Goal: Task Accomplishment & Management: Complete application form

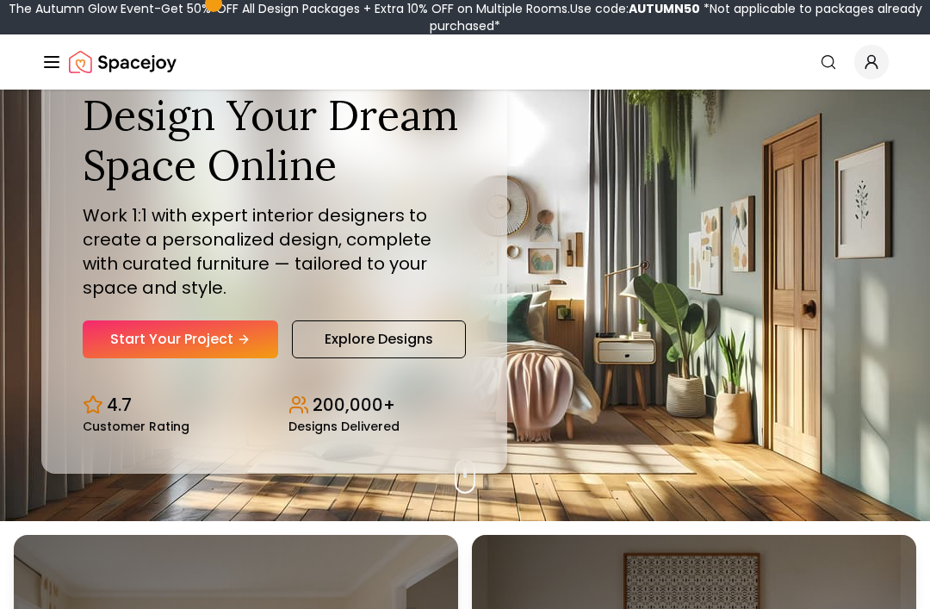
click at [244, 339] on icon "Hero section" at bounding box center [244, 339] width 8 height 0
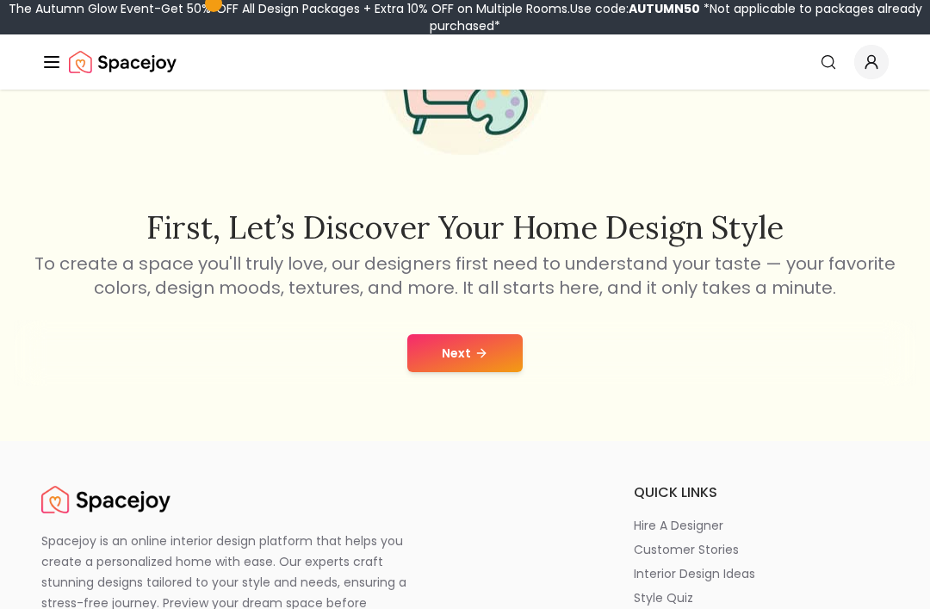
scroll to position [184, 0]
click at [495, 347] on button "Next" at bounding box center [465, 352] width 115 height 38
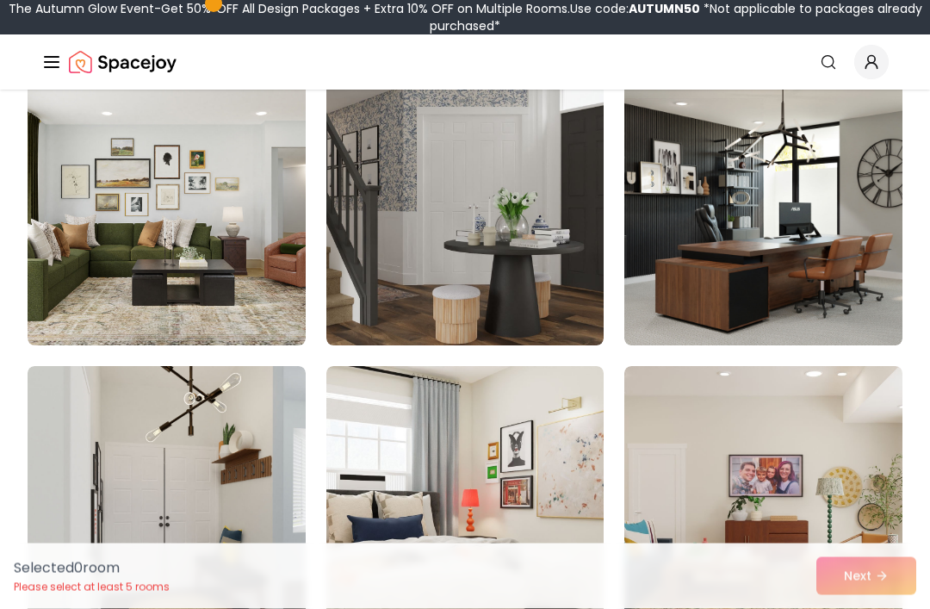
scroll to position [185, 0]
click at [242, 196] on img at bounding box center [167, 208] width 278 height 276
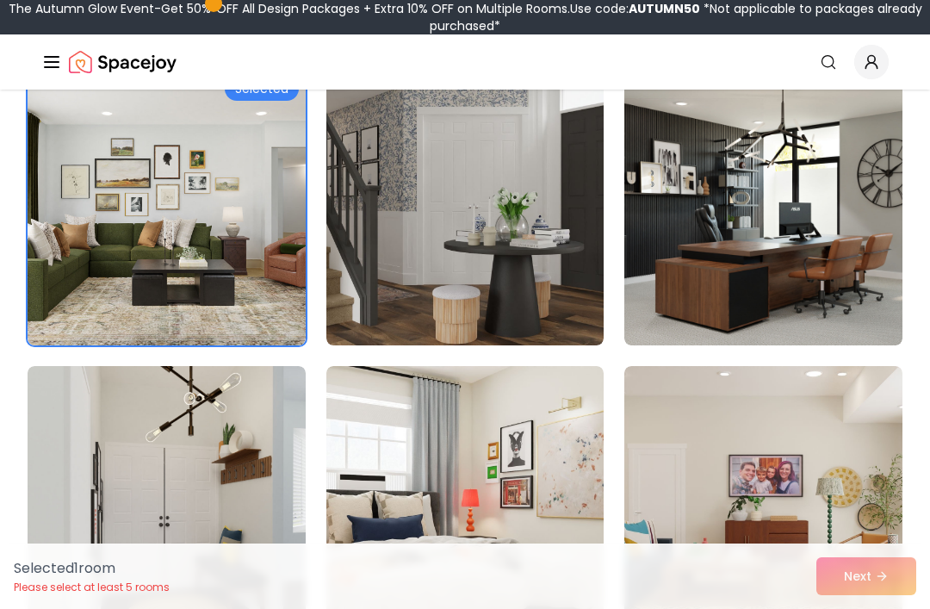
click at [843, 171] on img at bounding box center [764, 208] width 278 height 276
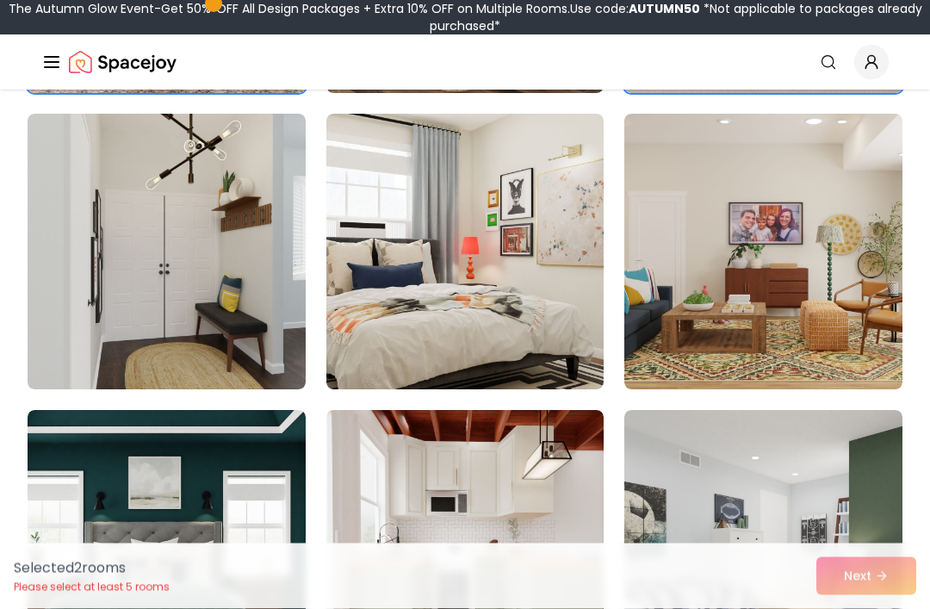
scroll to position [438, 0]
click at [516, 174] on img at bounding box center [466, 252] width 278 height 276
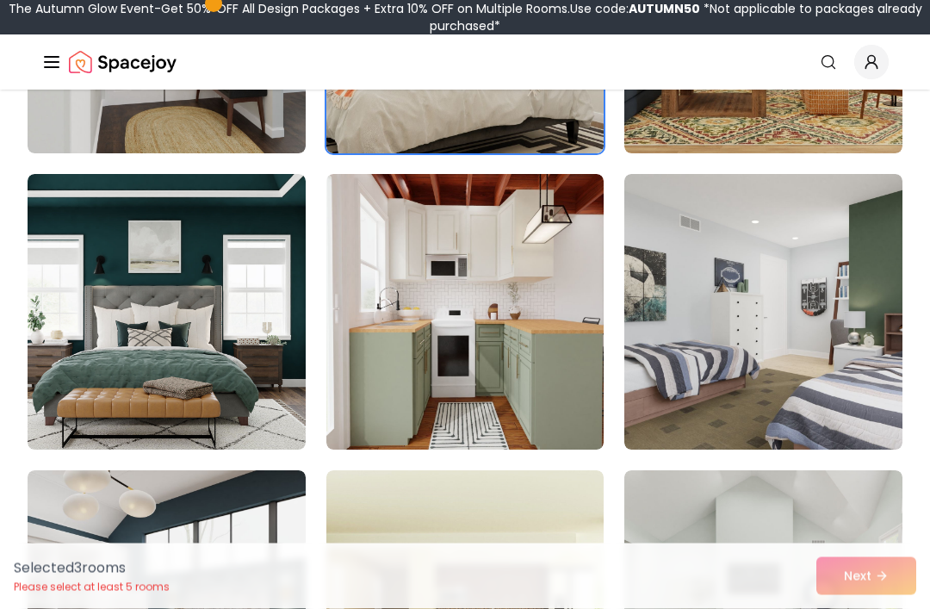
scroll to position [674, 0]
click at [828, 275] on img at bounding box center [764, 312] width 278 height 276
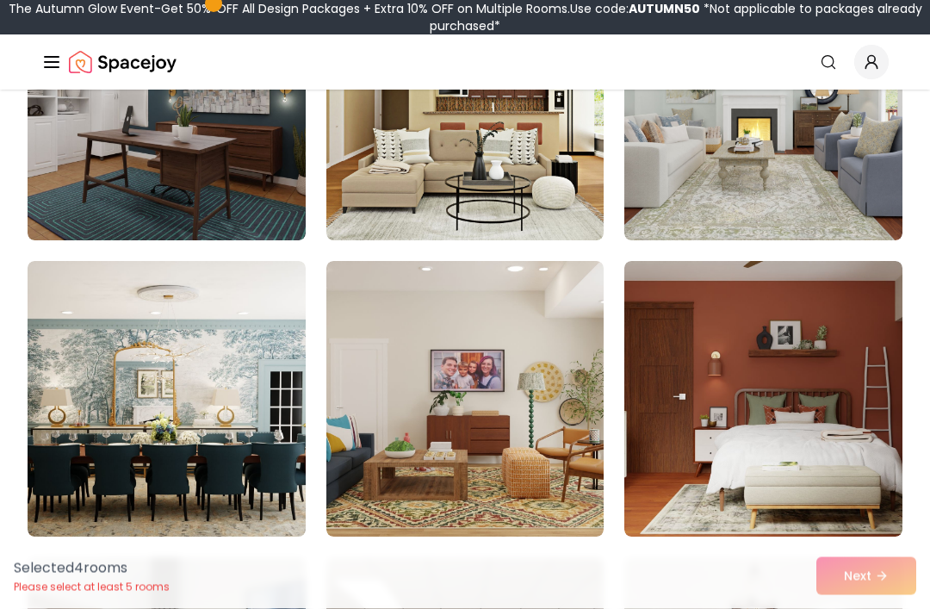
scroll to position [1179, 0]
click at [693, 192] on img at bounding box center [764, 103] width 278 height 276
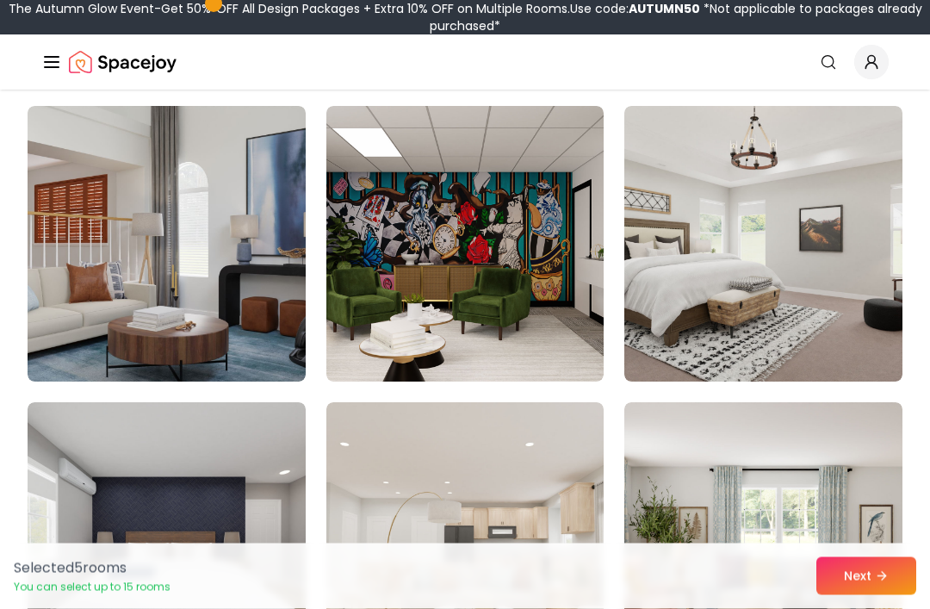
scroll to position [1633, 0]
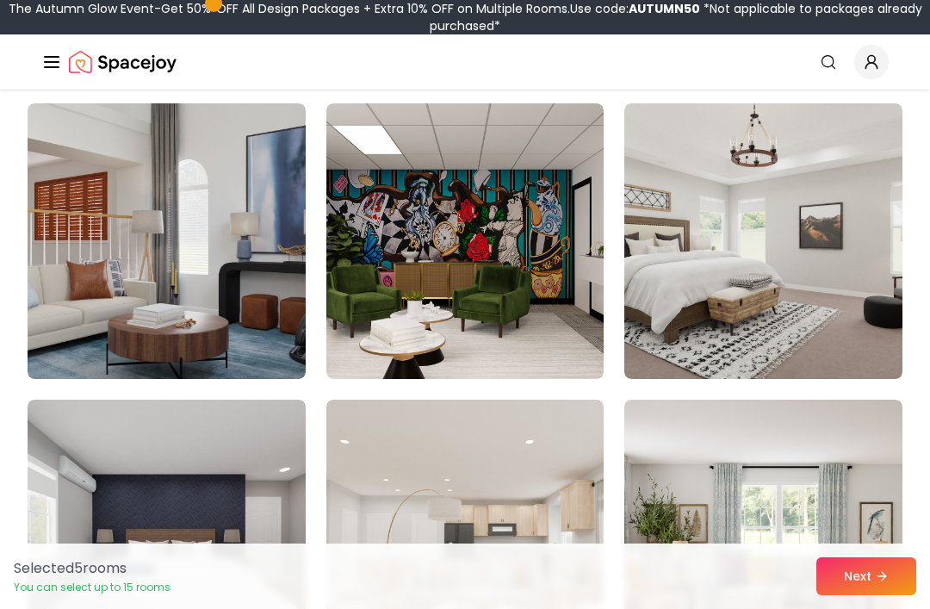
click at [684, 204] on img at bounding box center [764, 241] width 278 height 276
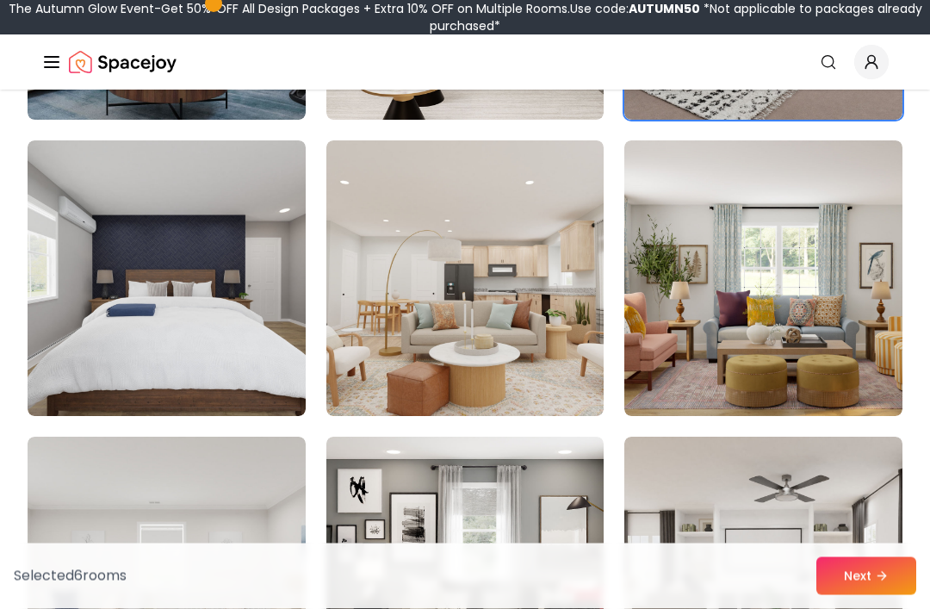
scroll to position [1890, 0]
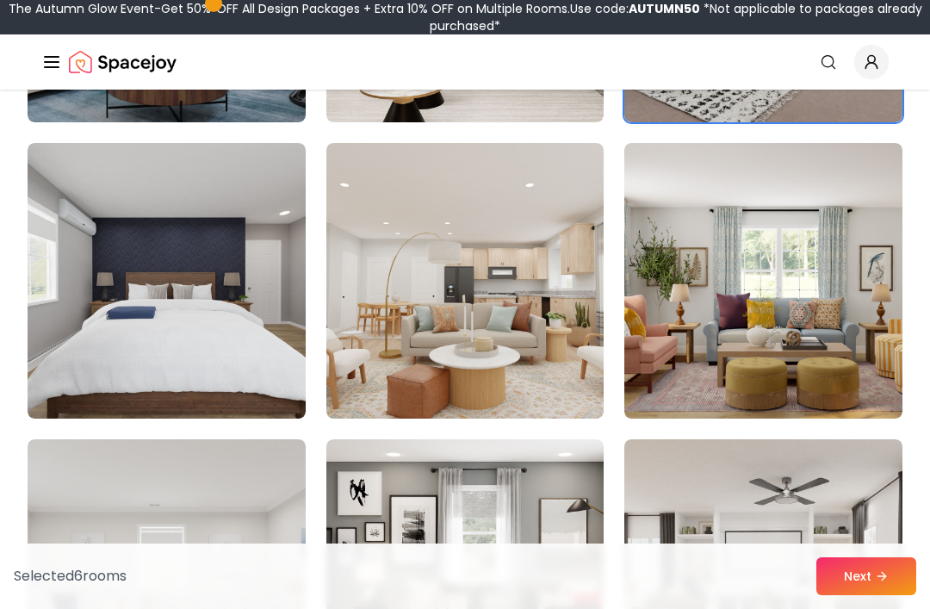
click at [560, 356] on img at bounding box center [466, 281] width 278 height 276
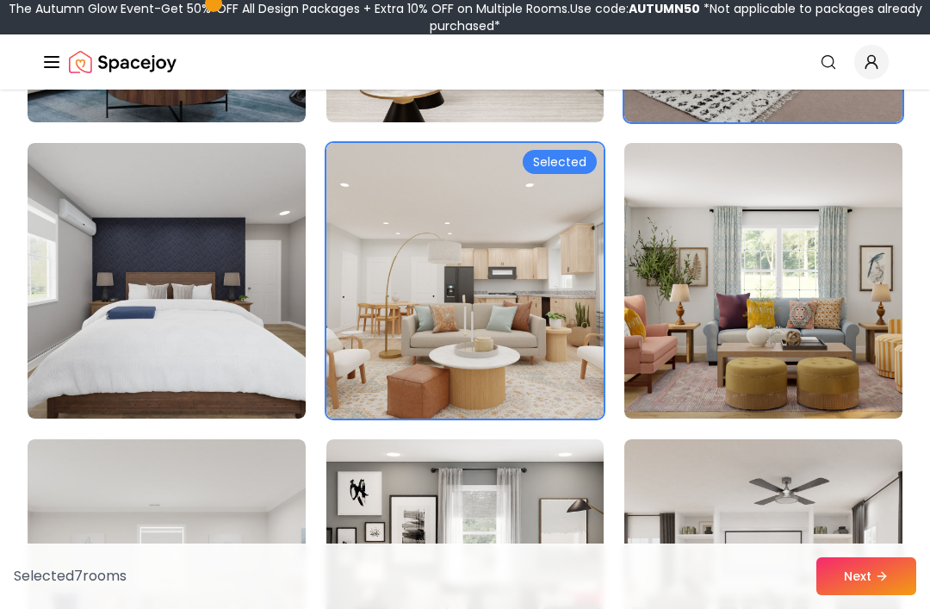
click at [705, 274] on img at bounding box center [764, 281] width 278 height 276
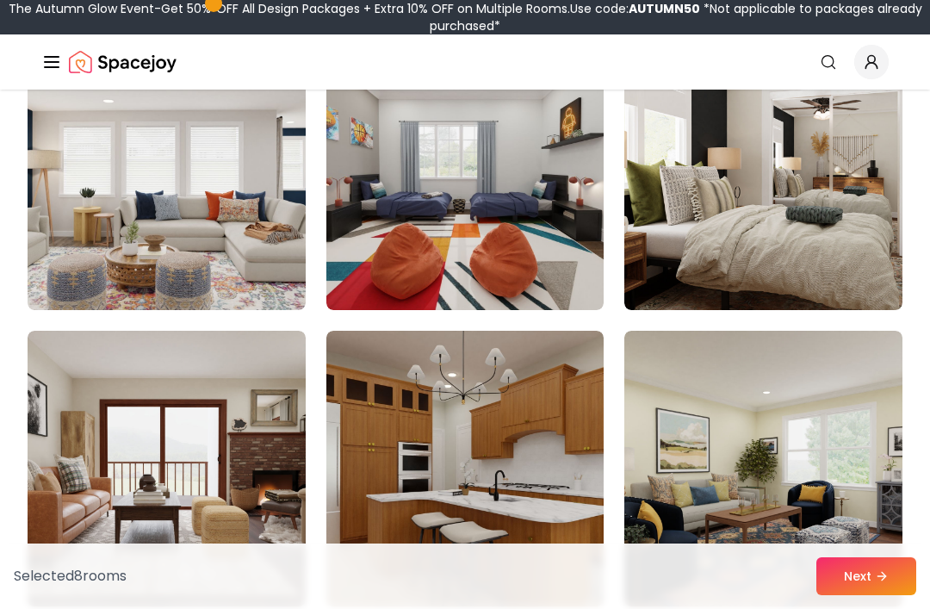
scroll to position [2828, 0]
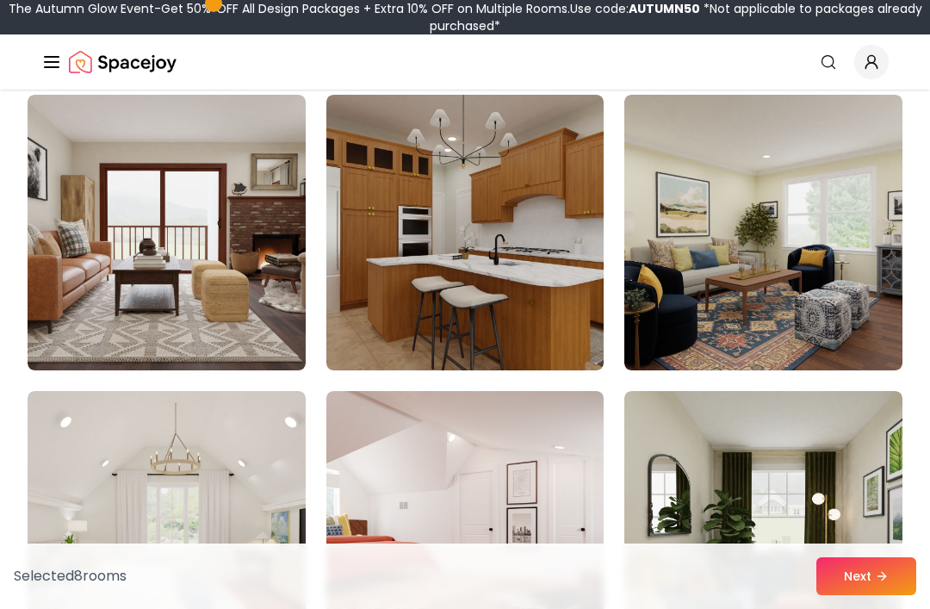
click at [499, 339] on img at bounding box center [466, 233] width 278 height 276
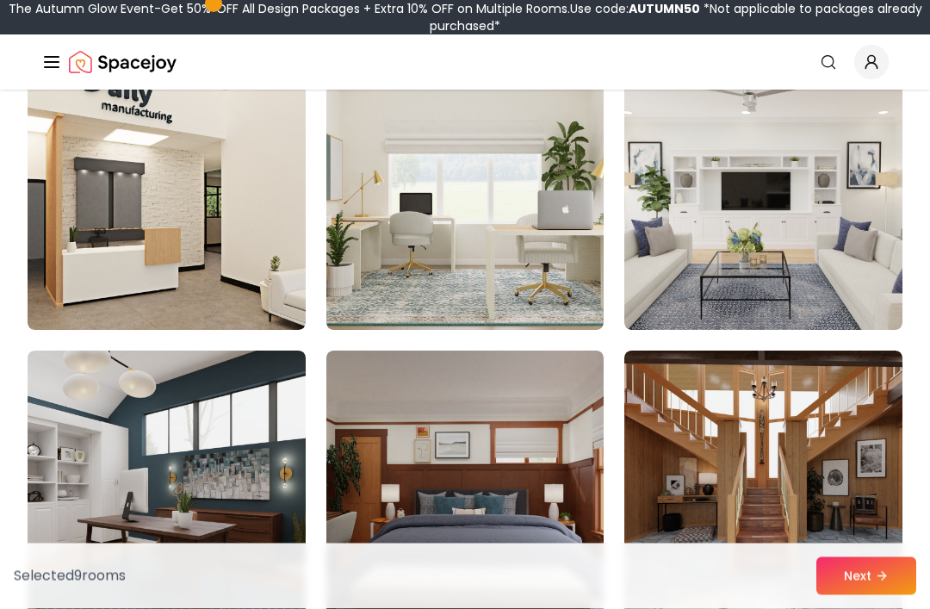
scroll to position [3461, 0]
click at [536, 299] on img at bounding box center [466, 192] width 278 height 276
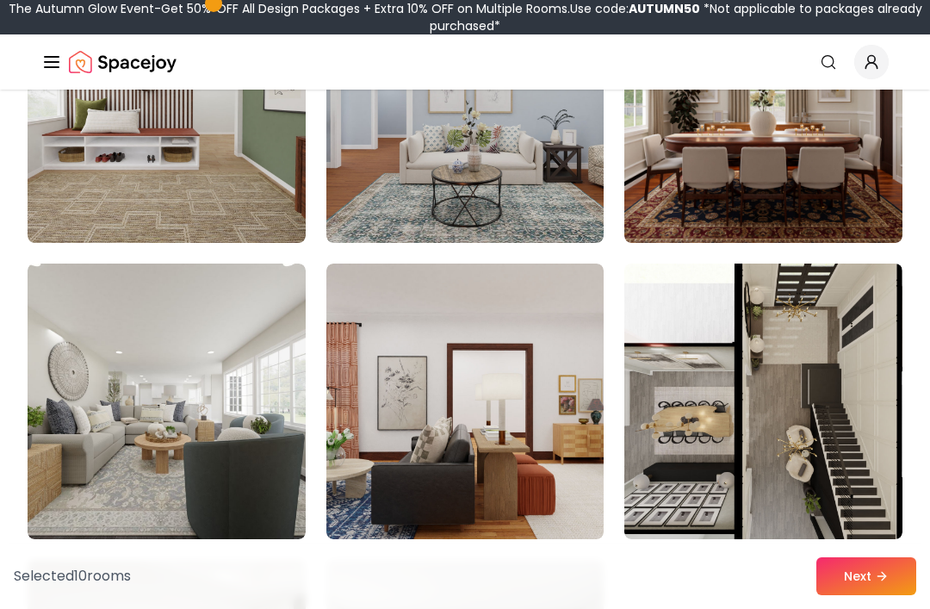
scroll to position [4438, 0]
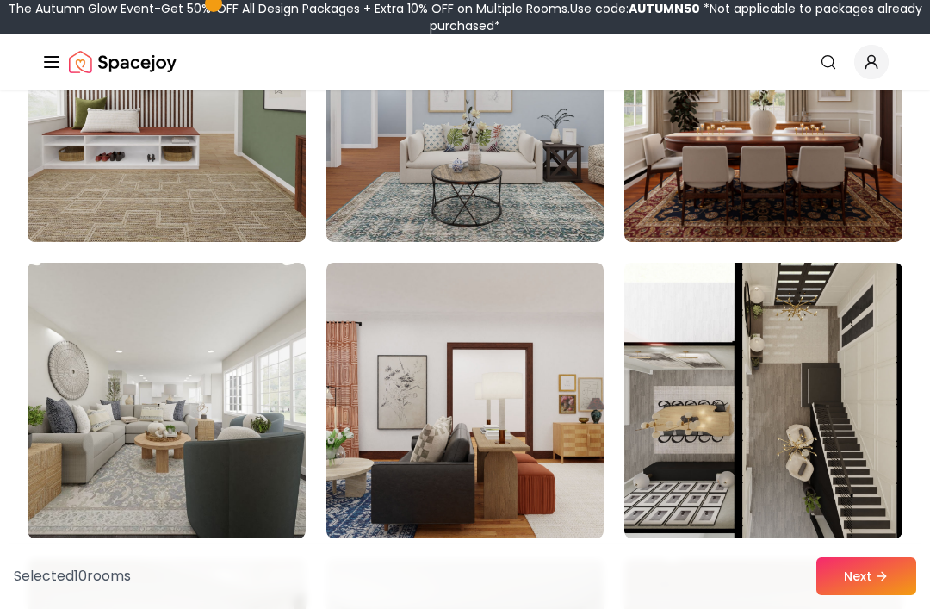
click at [246, 185] on img at bounding box center [167, 104] width 278 height 276
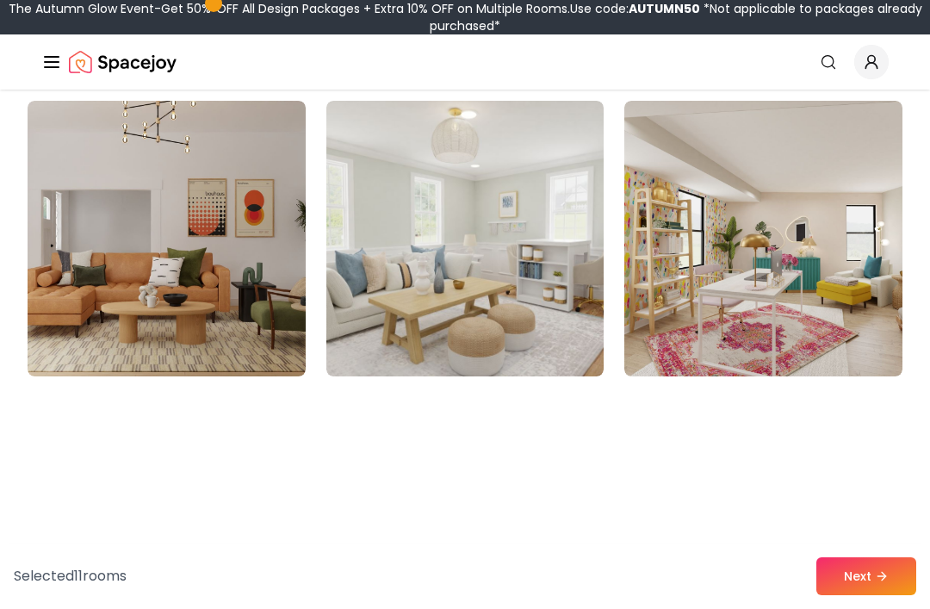
scroll to position [5894, 0]
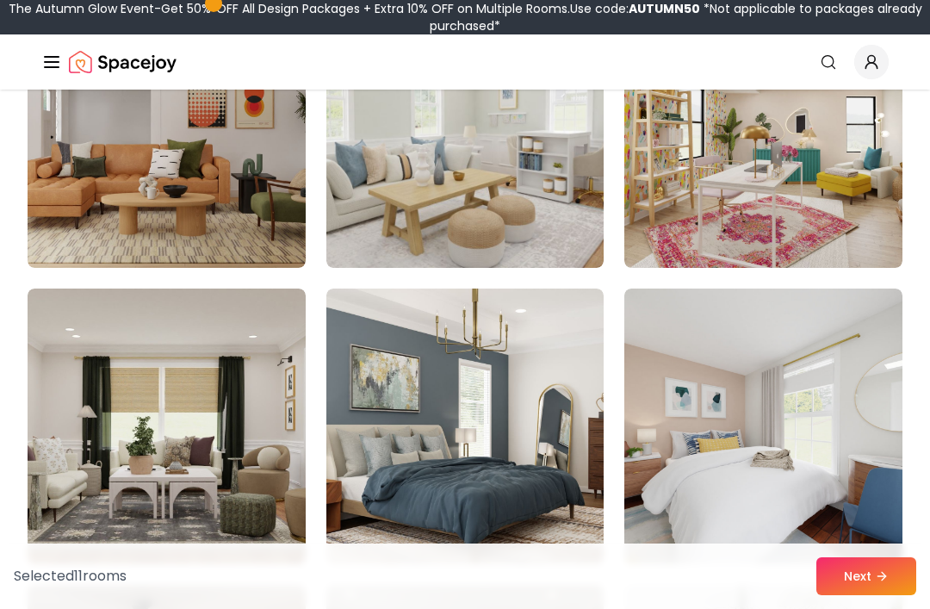
click at [537, 237] on img at bounding box center [466, 130] width 278 height 276
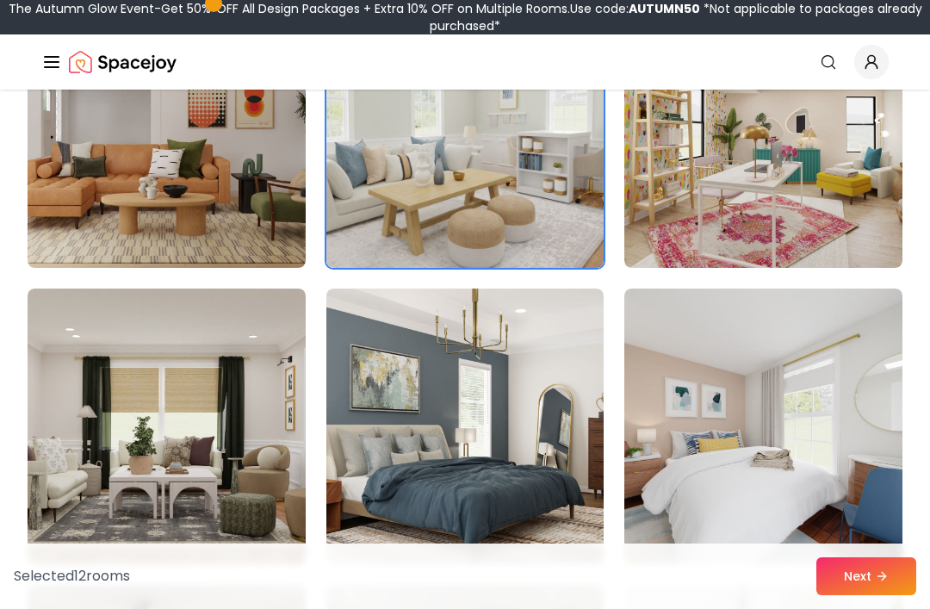
click at [642, 198] on img at bounding box center [764, 130] width 278 height 276
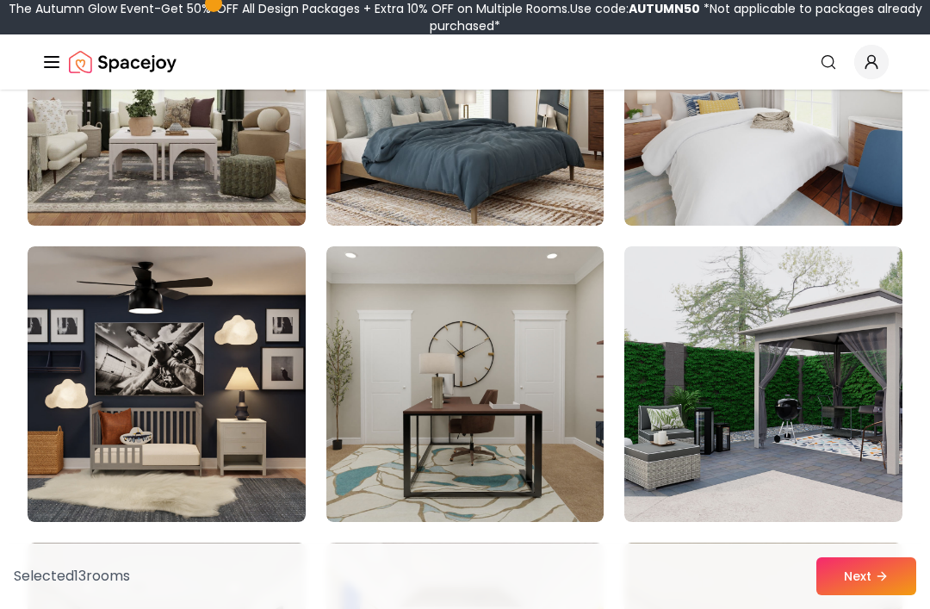
scroll to position [6235, 0]
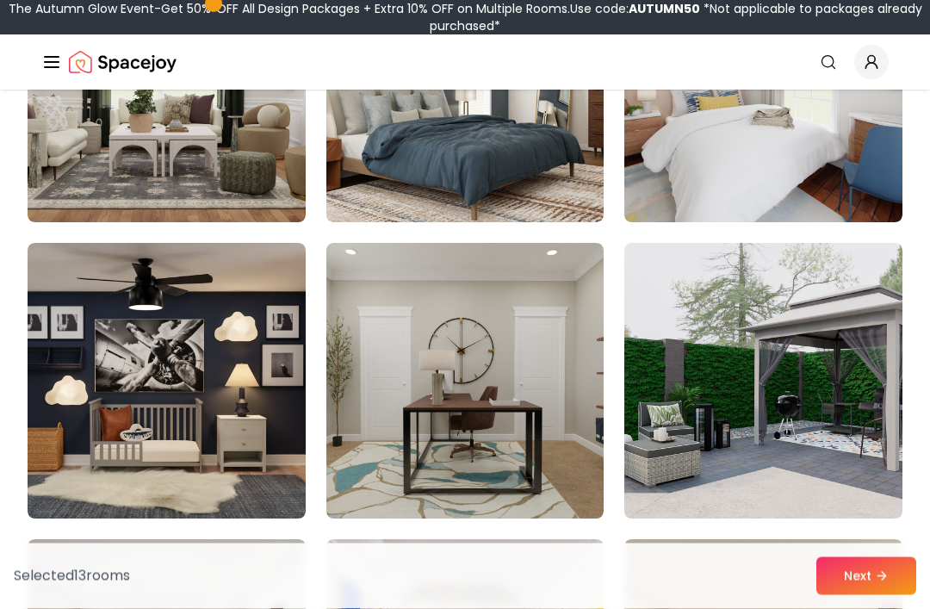
click at [528, 427] on img at bounding box center [466, 382] width 278 height 276
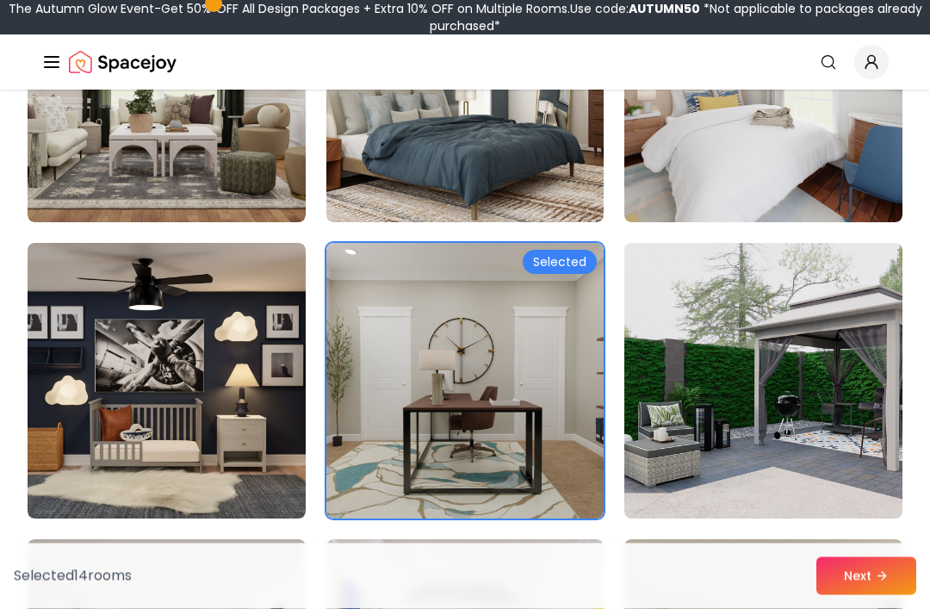
scroll to position [6340, 0]
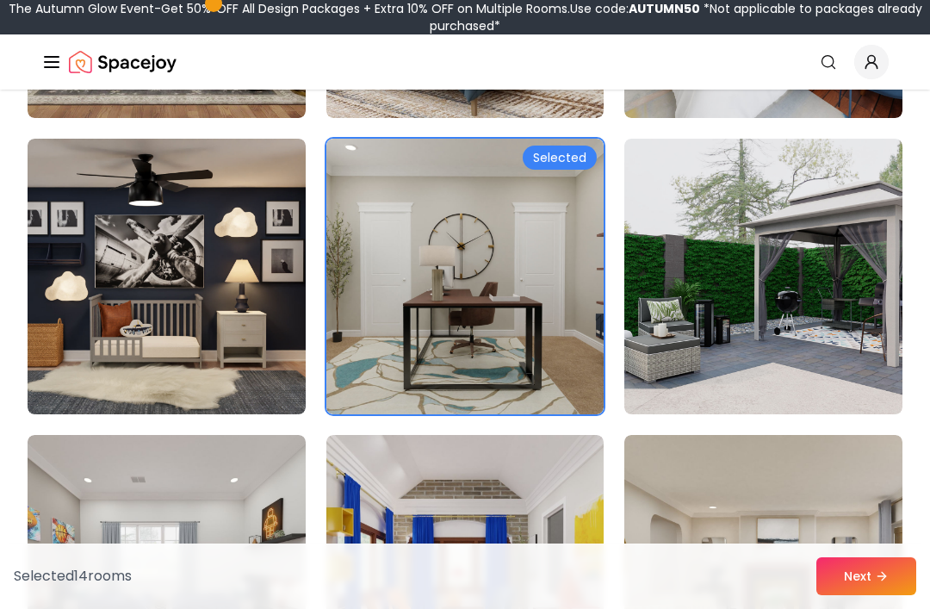
click at [663, 307] on img at bounding box center [764, 277] width 278 height 276
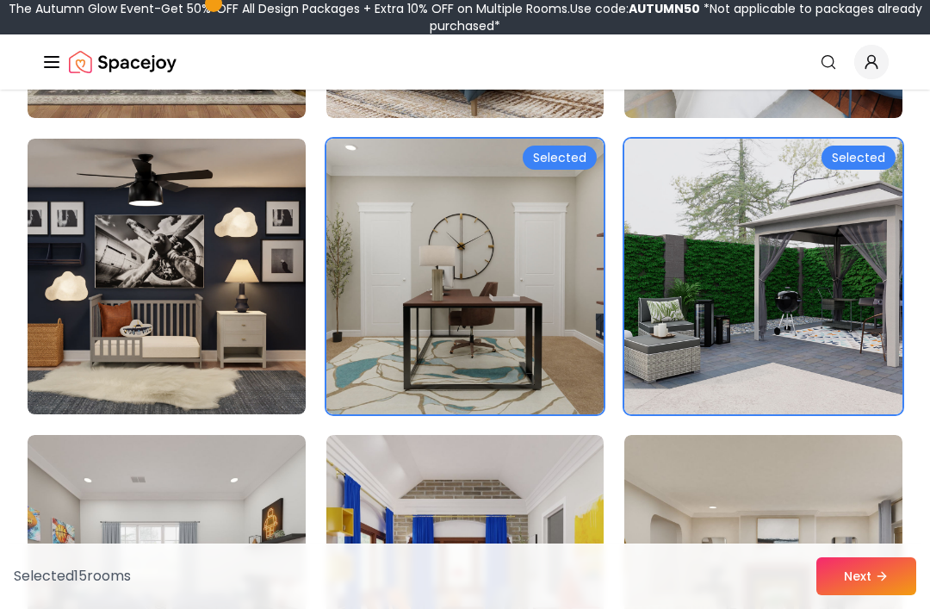
click at [686, 335] on img at bounding box center [764, 277] width 278 height 276
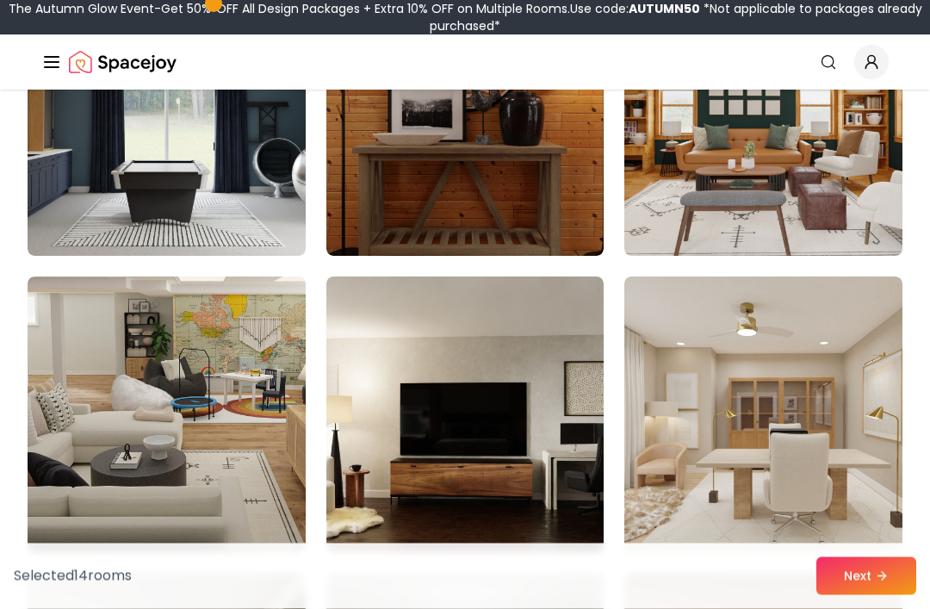
scroll to position [8453, 0]
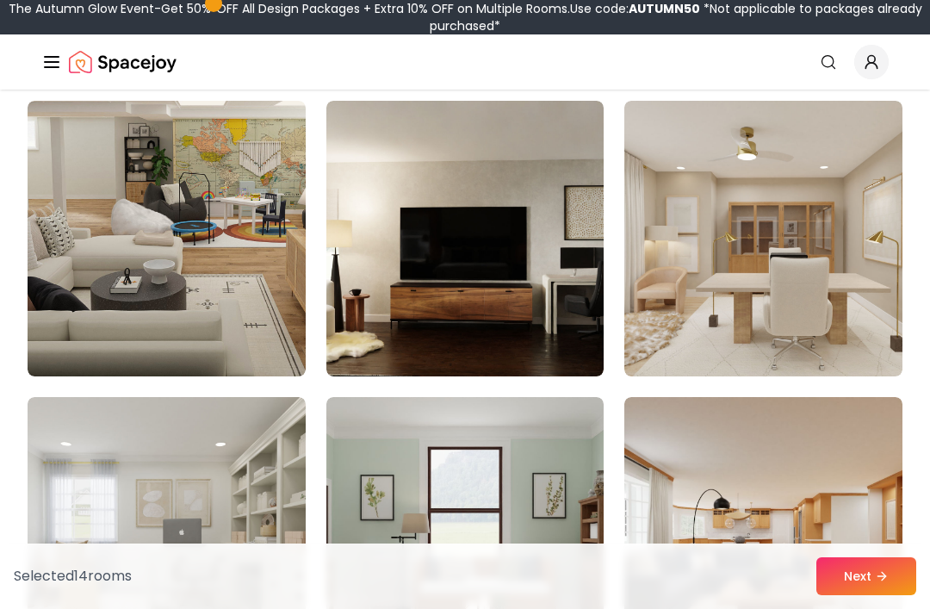
click at [717, 288] on img at bounding box center [764, 239] width 278 height 276
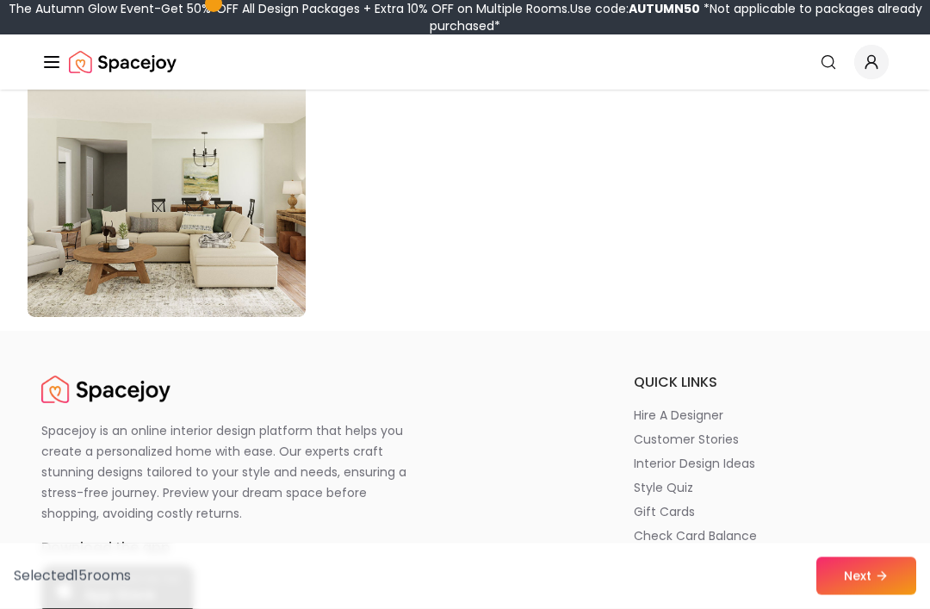
scroll to position [9994, 0]
click at [837, 595] on button "Next" at bounding box center [867, 576] width 100 height 38
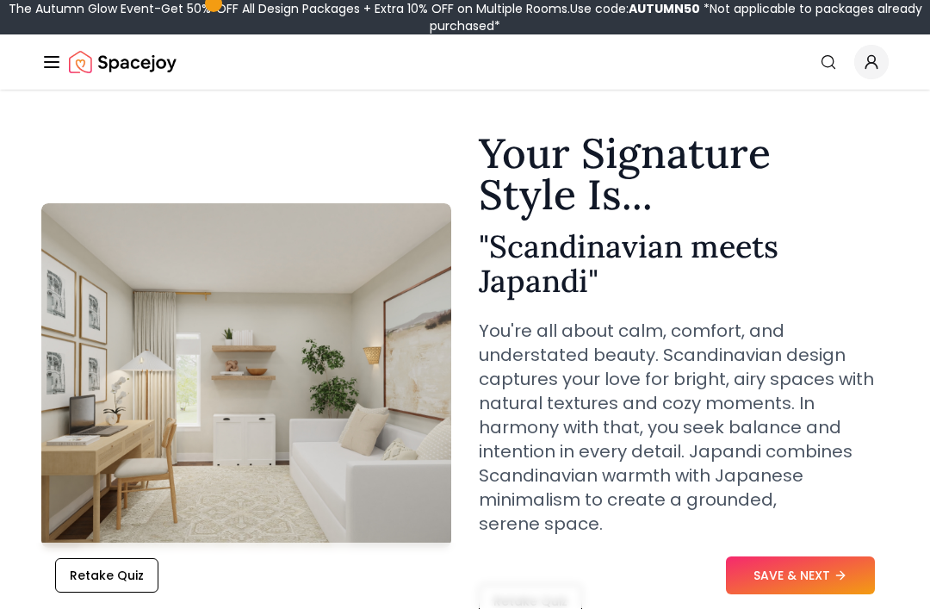
scroll to position [88, 0]
